Goal: Information Seeking & Learning: Learn about a topic

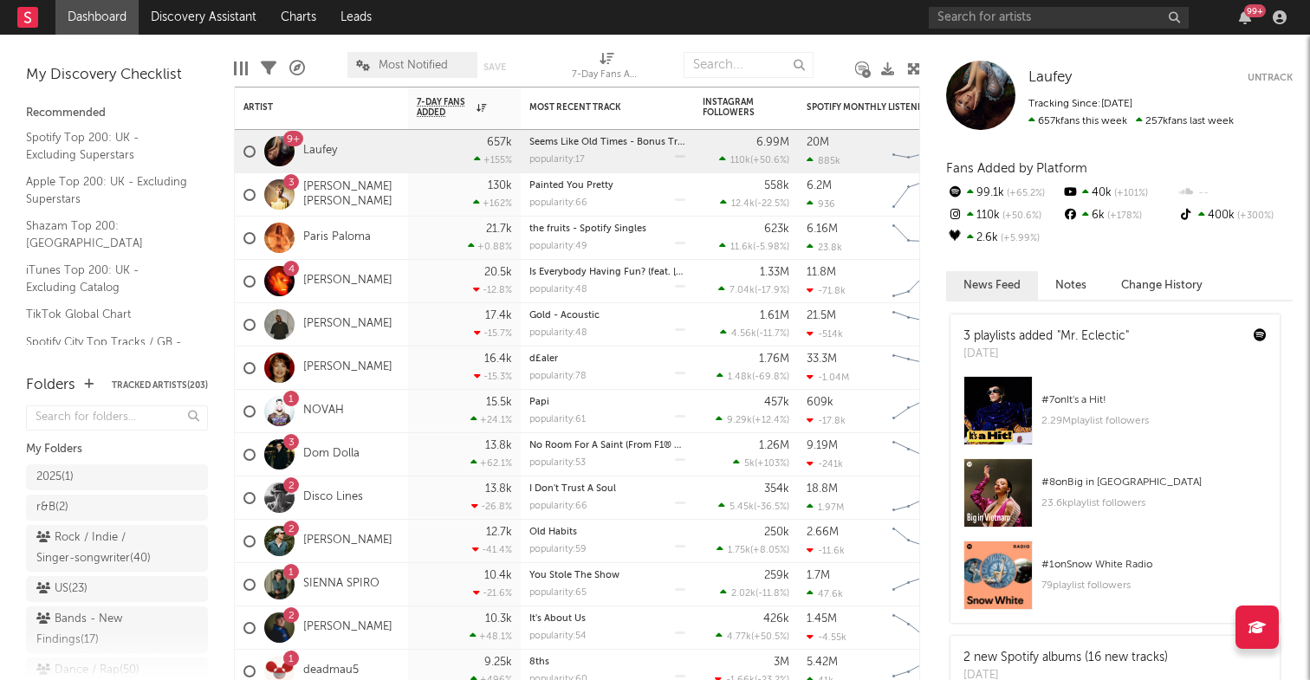
click at [957, 6] on div "99 +" at bounding box center [1111, 17] width 364 height 35
click at [957, 7] on input "text" at bounding box center [1059, 18] width 260 height 22
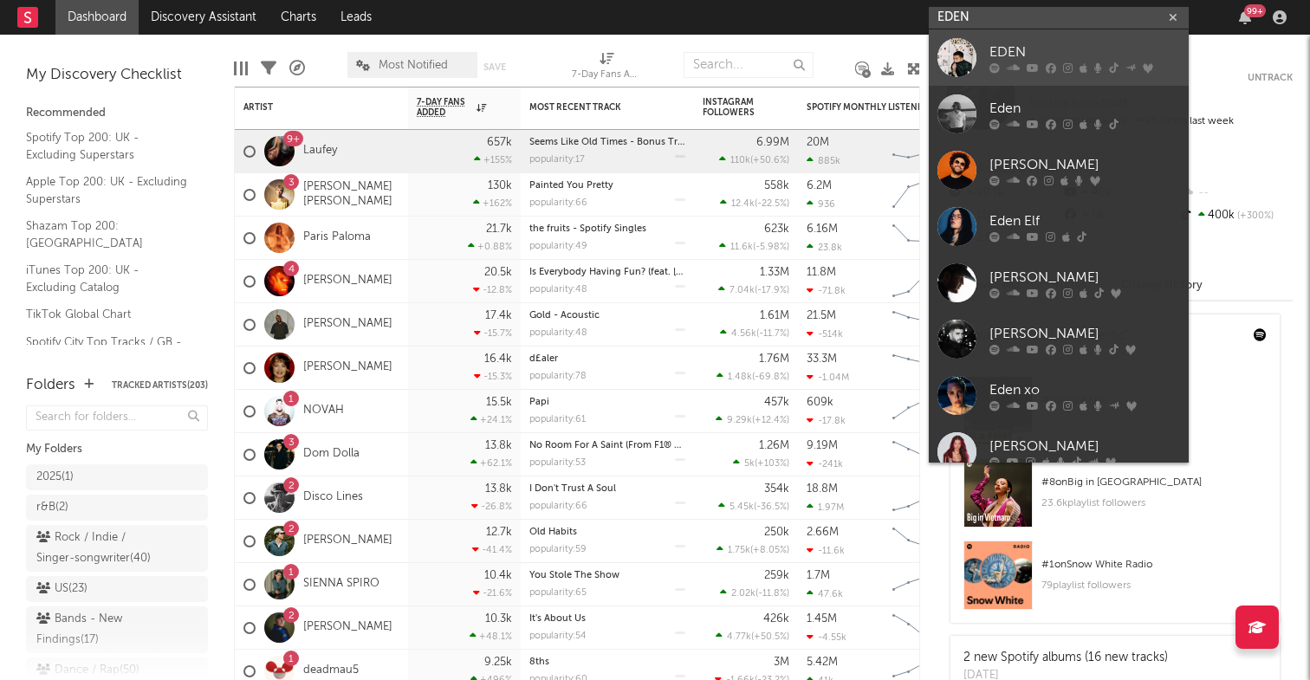
type input "EDEN"
click at [1022, 56] on div "EDEN" at bounding box center [1085, 52] width 191 height 21
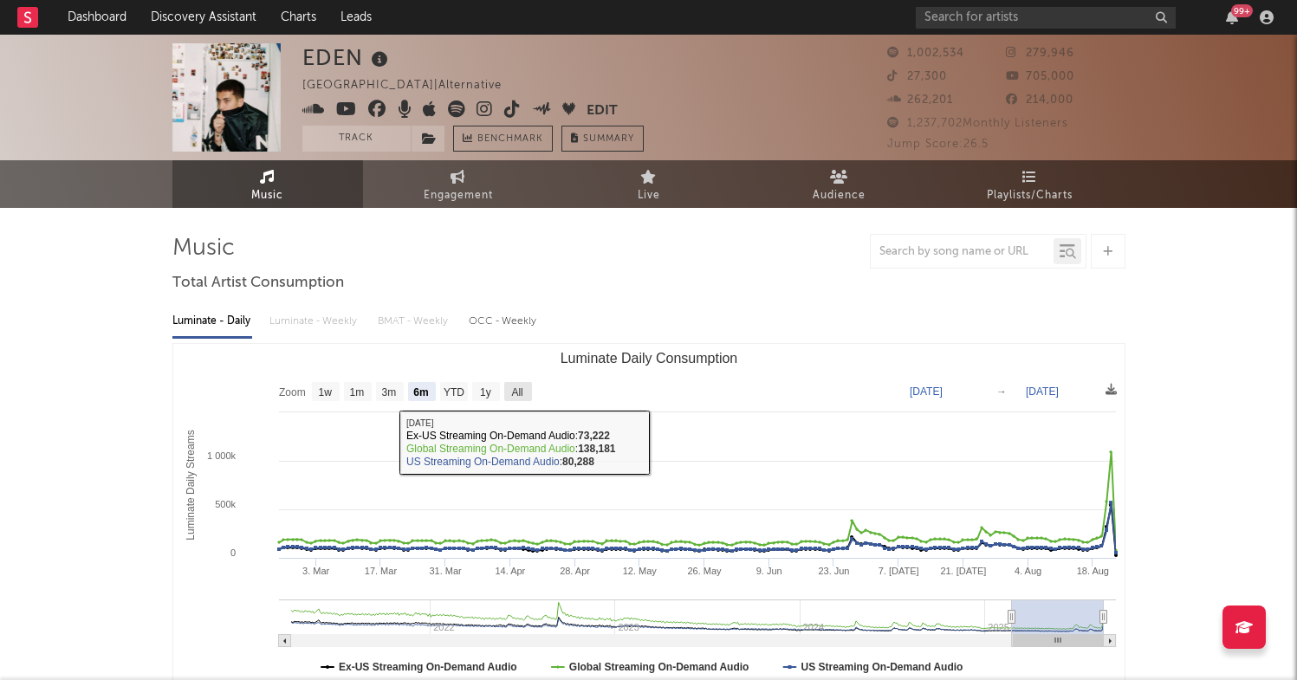
click at [516, 386] on text "All" at bounding box center [516, 392] width 11 height 12
select select "All"
type input "[DATE]"
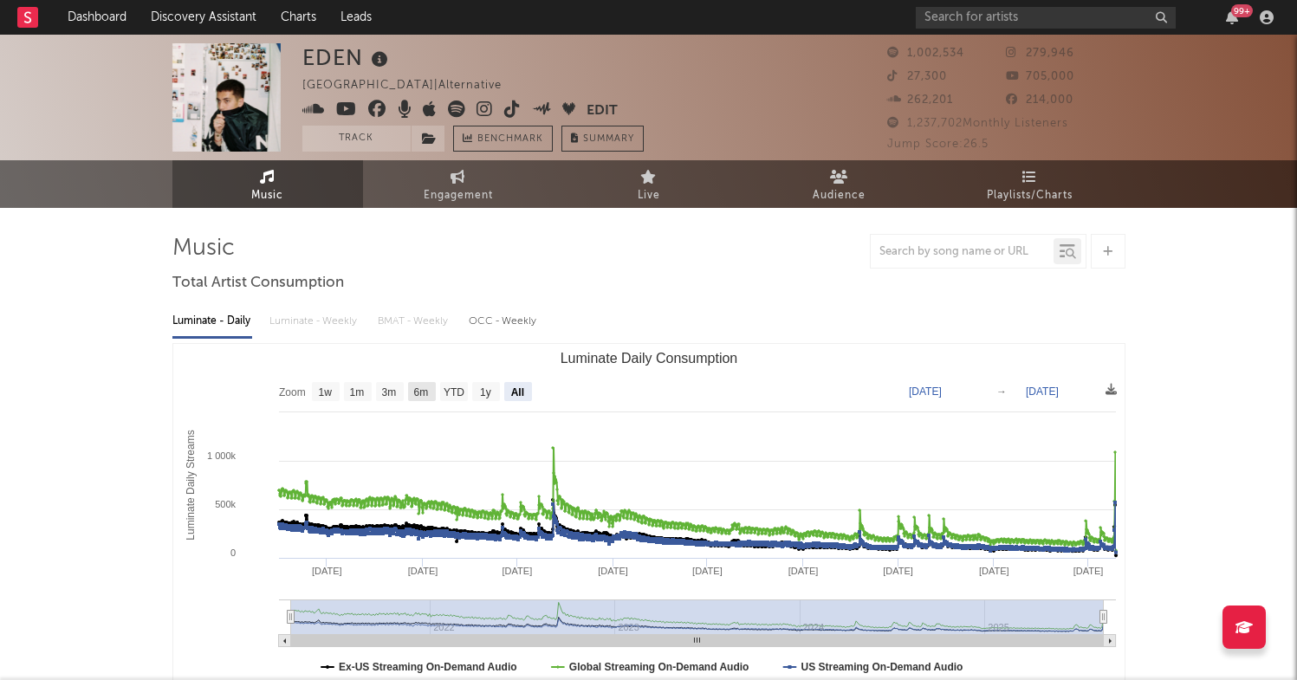
click at [419, 393] on text "6m" at bounding box center [420, 392] width 15 height 12
select select "6m"
type input "[DATE]"
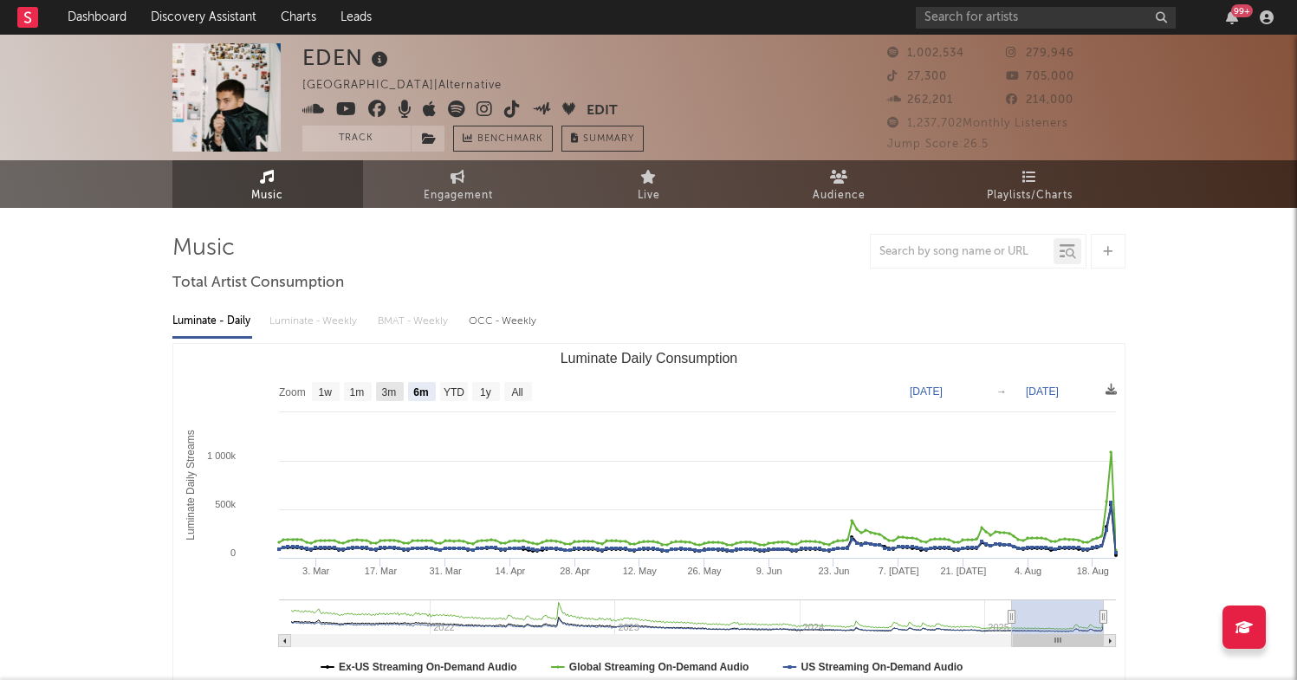
click at [393, 395] on text "3m" at bounding box center [388, 392] width 15 height 12
select select "3m"
type input "[DATE]"
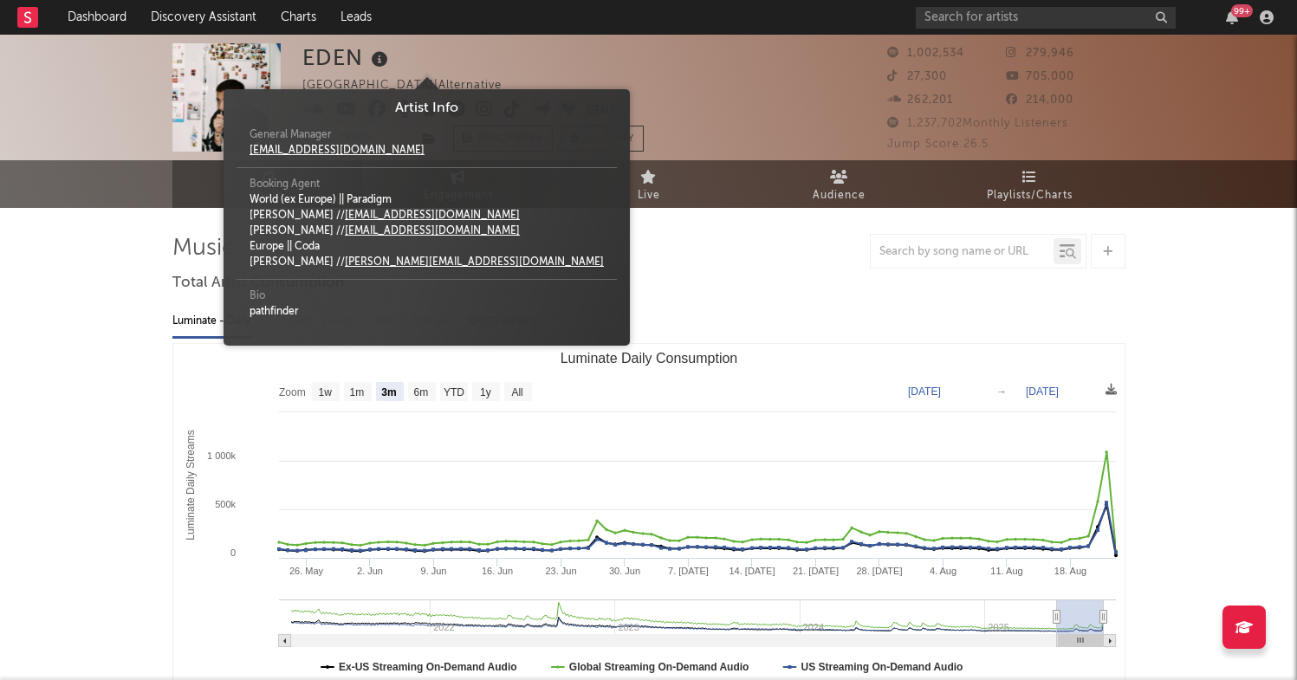
click at [376, 59] on icon at bounding box center [379, 60] width 25 height 24
